Goal: Book appointment/travel/reservation

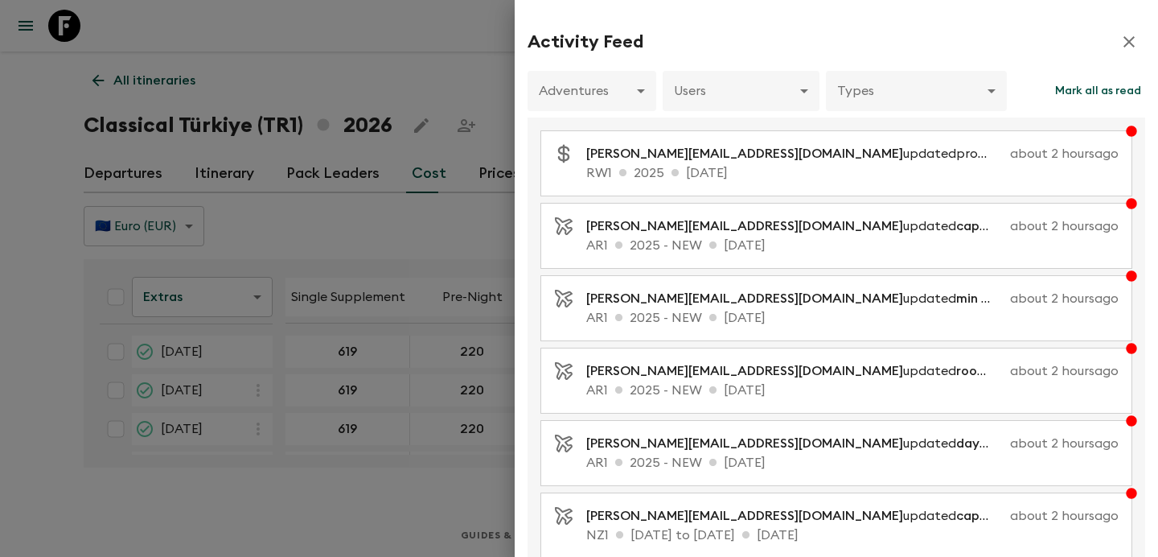
click at [250, 161] on div at bounding box center [579, 278] width 1158 height 557
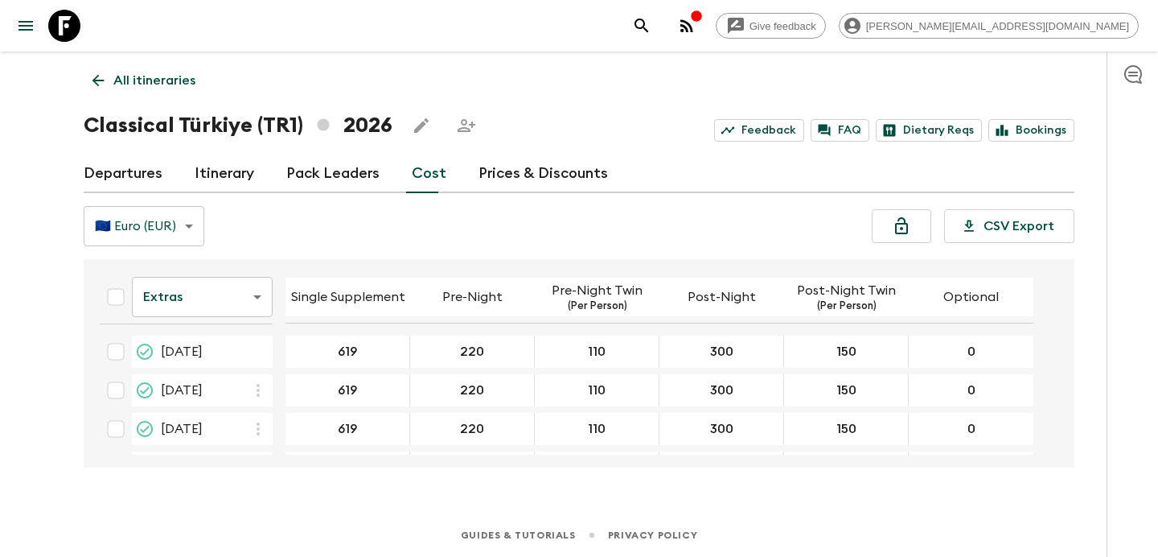
click at [166, 83] on p "All itineraries" at bounding box center [154, 80] width 82 height 19
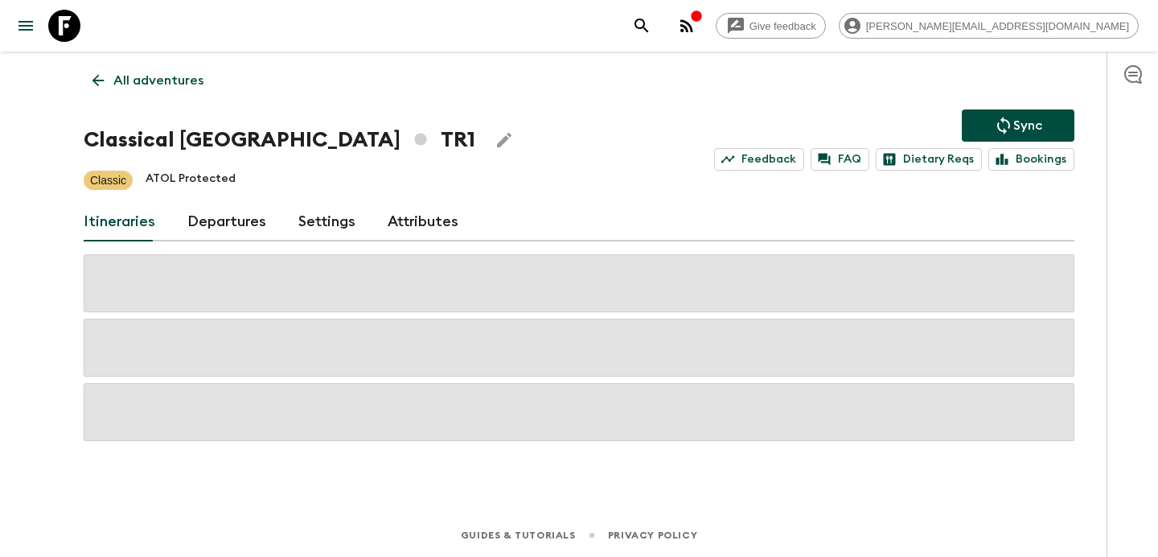
click at [166, 83] on p "All adventures" at bounding box center [158, 80] width 90 height 19
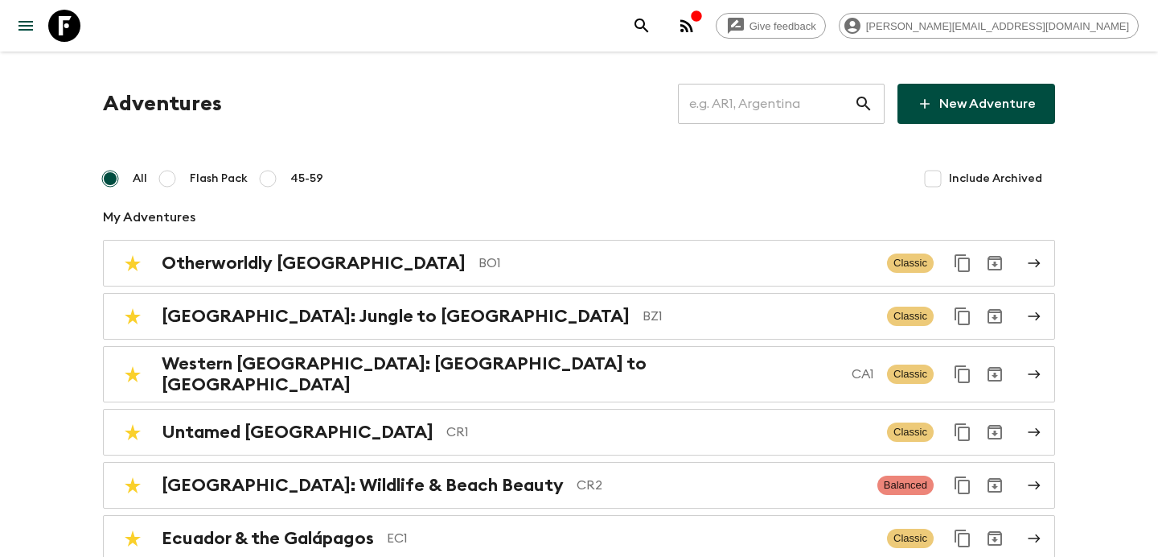
click at [767, 95] on input "text" at bounding box center [766, 103] width 176 height 45
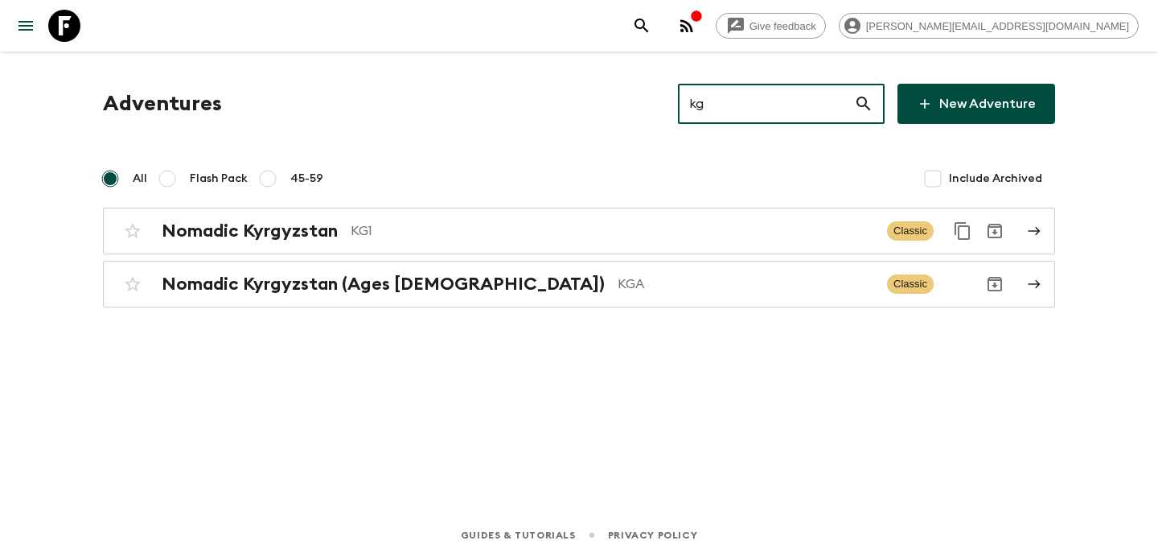
type input "kg1"
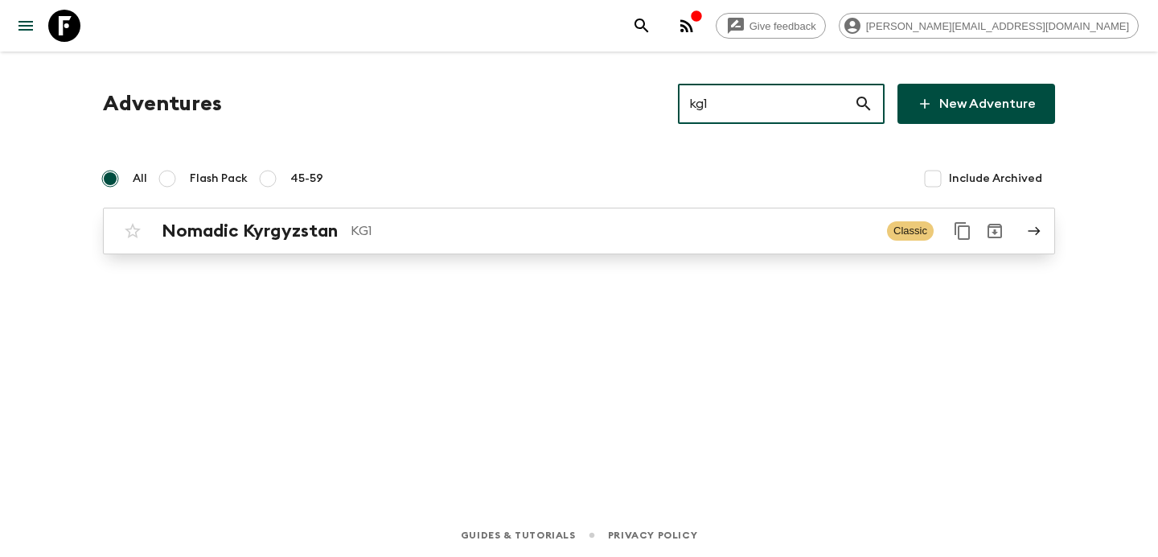
click at [549, 231] on p "KG1" at bounding box center [613, 230] width 524 height 19
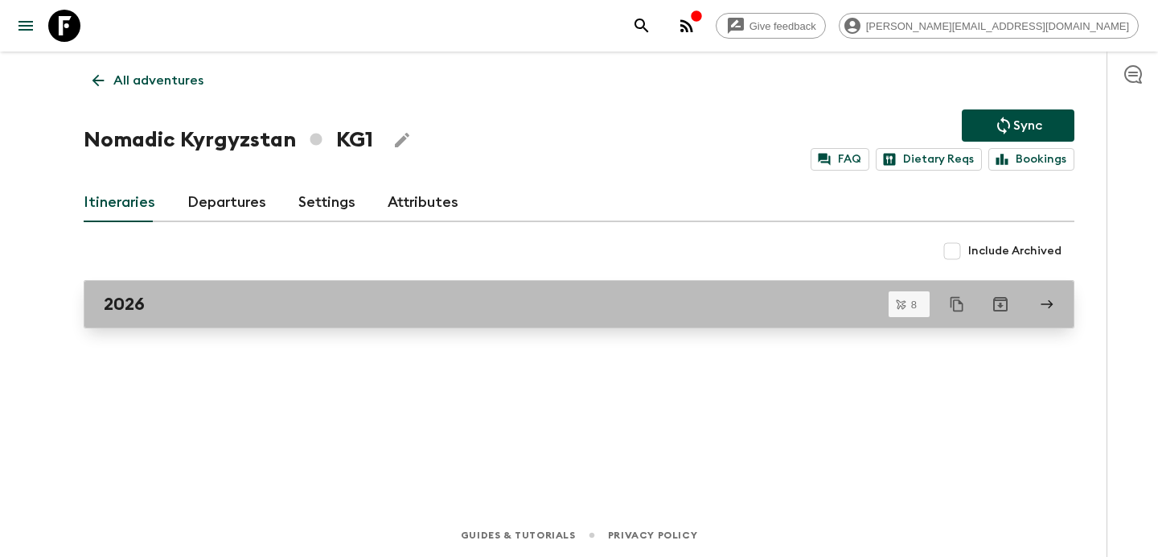
click at [522, 300] on div "2026" at bounding box center [564, 304] width 920 height 21
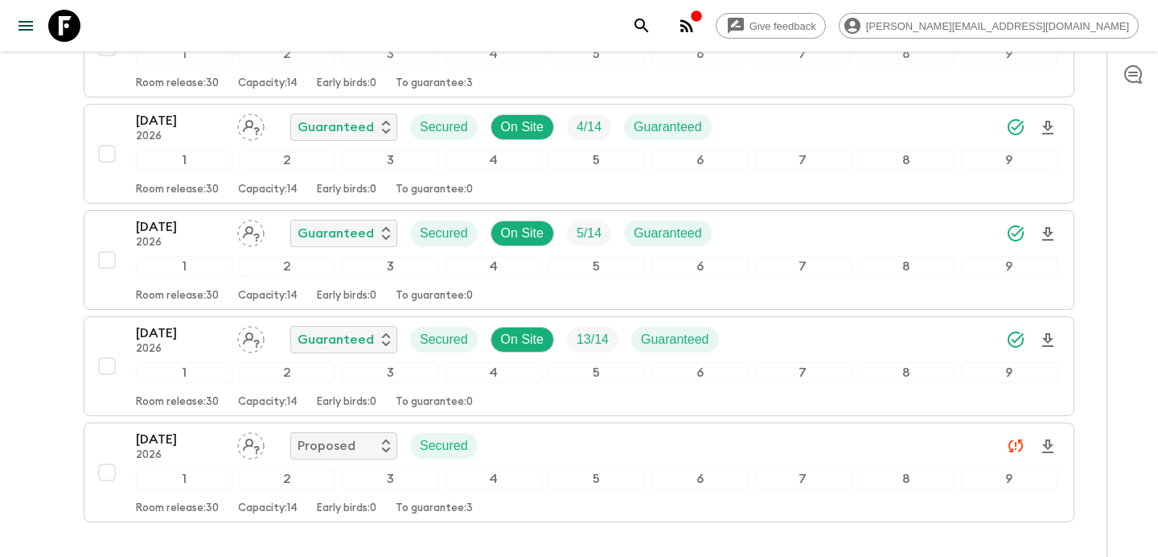
scroll to position [746, 0]
